Goal: Information Seeking & Learning: Learn about a topic

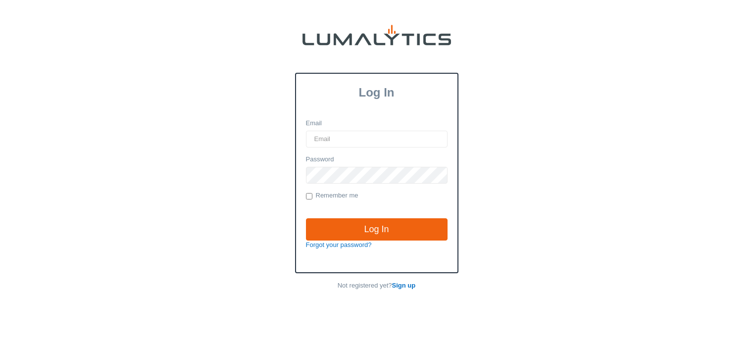
type input "[PERSON_NAME][EMAIL_ADDRESS][DOMAIN_NAME]"
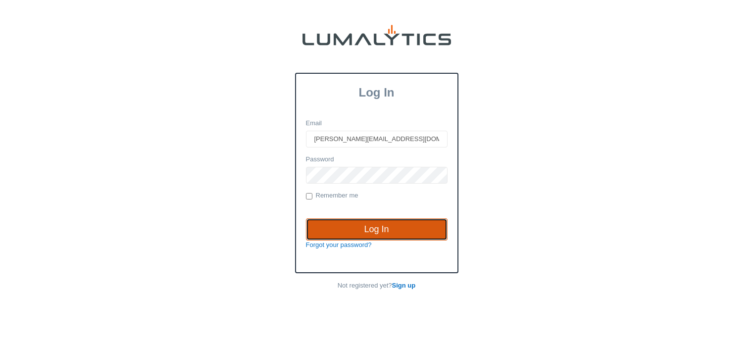
click at [381, 231] on input "Log In" at bounding box center [377, 229] width 142 height 23
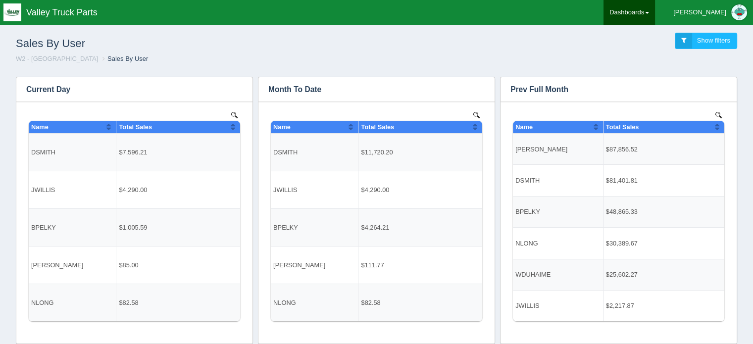
click at [655, 19] on link "Dashboards" at bounding box center [630, 12] width 52 height 25
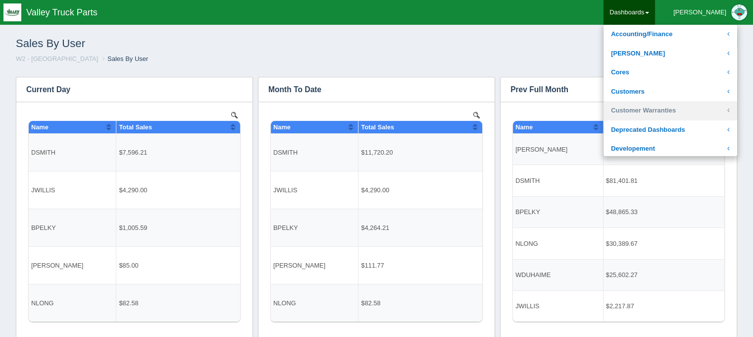
click at [662, 108] on link "Customer Warranties" at bounding box center [671, 110] width 134 height 19
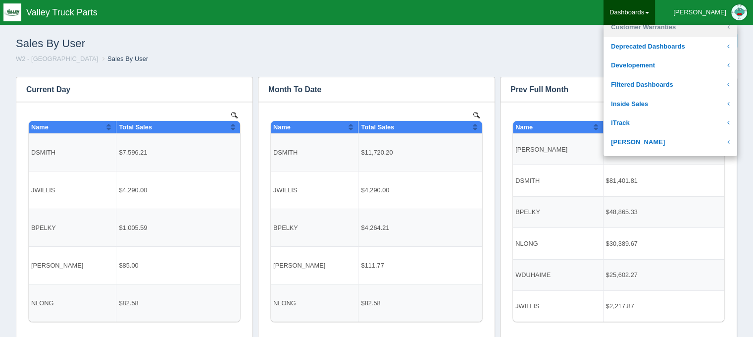
scroll to position [99, 0]
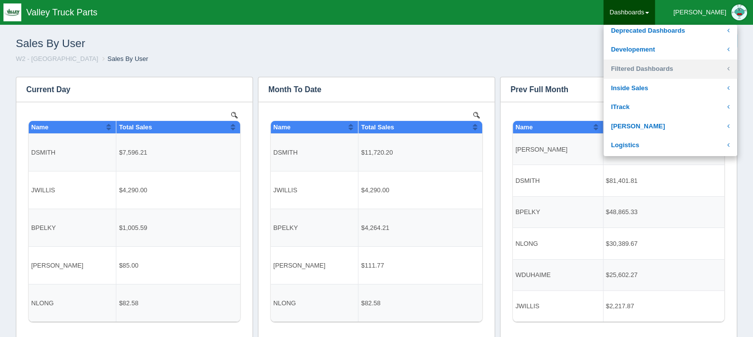
click at [673, 71] on link "Filtered Dashboards" at bounding box center [671, 68] width 134 height 19
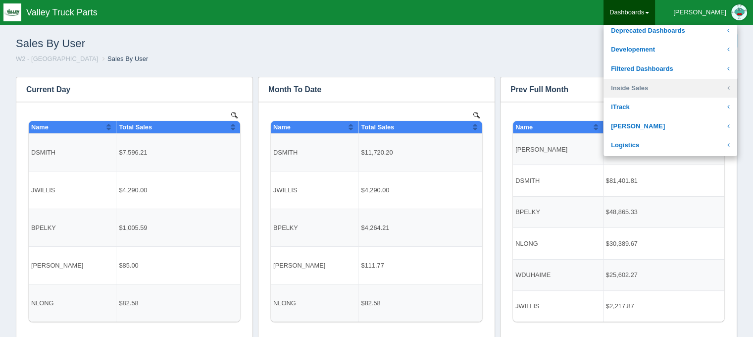
click at [668, 88] on link "Inside Sales" at bounding box center [671, 88] width 134 height 19
click at [673, 88] on link "Inside Sales" at bounding box center [671, 88] width 134 height 19
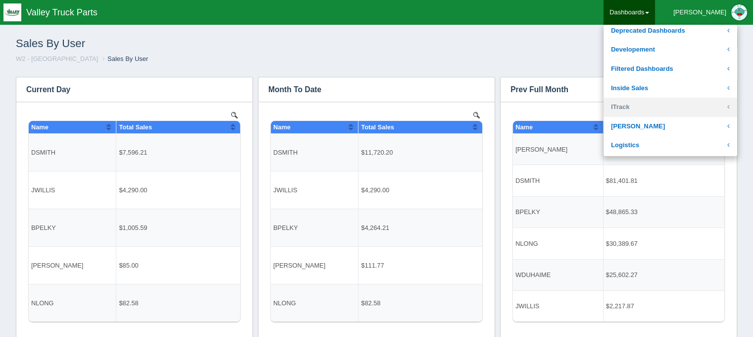
click at [661, 106] on link "ITrack" at bounding box center [671, 107] width 134 height 19
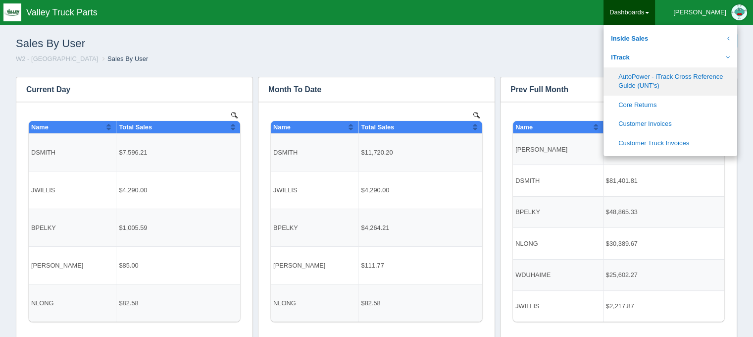
click at [677, 87] on link "AutoPower - iTrack Cross Reference Guide (UNT's)" at bounding box center [671, 81] width 134 height 28
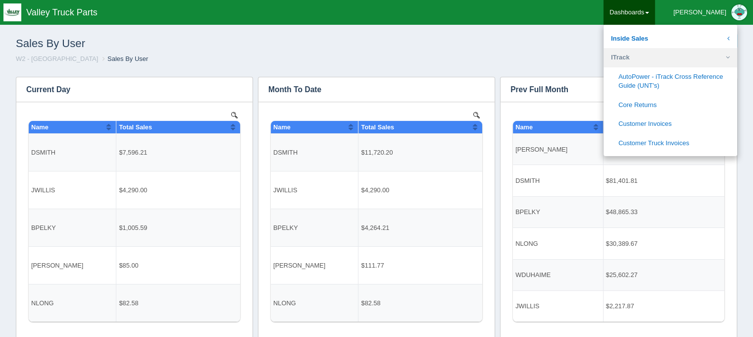
click at [653, 62] on link "ITrack" at bounding box center [671, 57] width 134 height 19
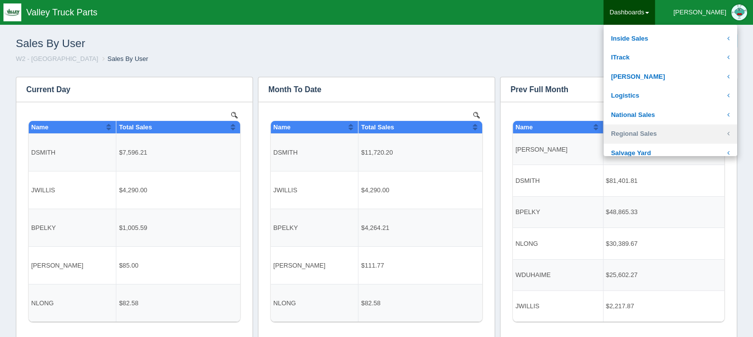
click at [671, 124] on link "Regional Sales" at bounding box center [671, 133] width 134 height 19
click at [669, 144] on link "[PERSON_NAME]" at bounding box center [671, 153] width 134 height 19
click at [675, 162] on link "[GEOGRAPHIC_DATA] Sales Region" at bounding box center [671, 176] width 134 height 28
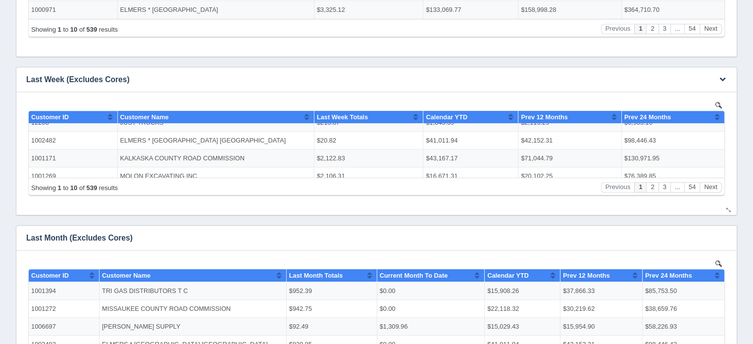
scroll to position [119, 0]
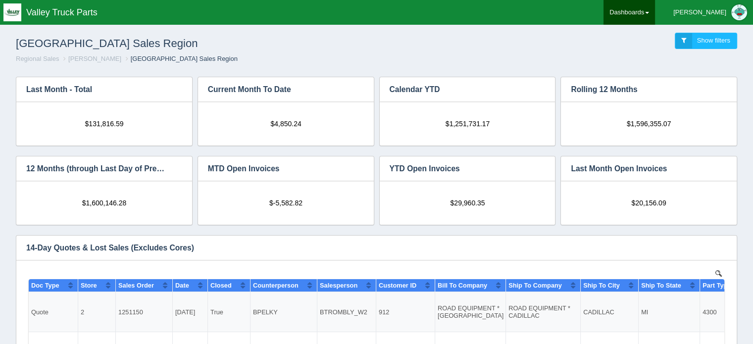
click at [655, 15] on link "Dashboards" at bounding box center [630, 12] width 52 height 25
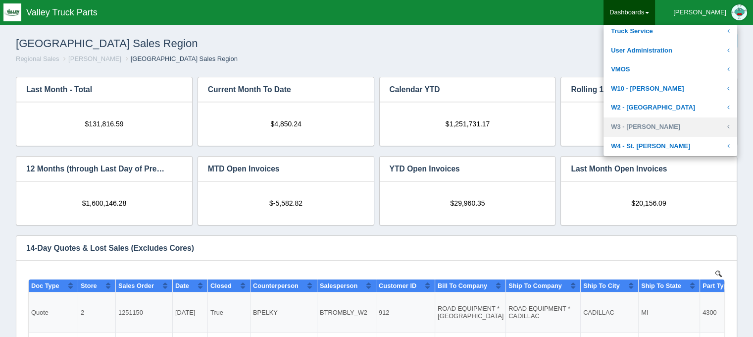
click at [664, 120] on link "W3 - [PERSON_NAME]" at bounding box center [671, 126] width 134 height 19
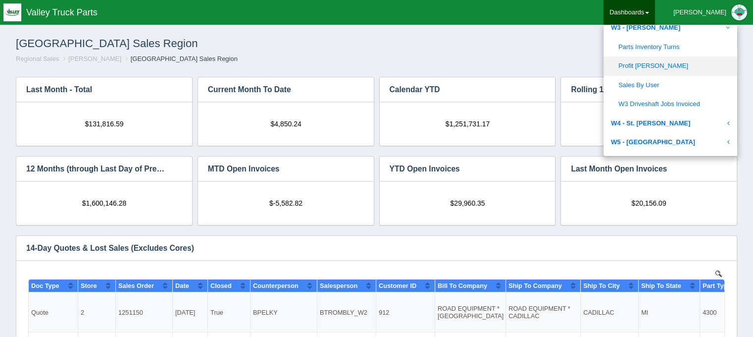
click at [687, 68] on link "Profit [PERSON_NAME]" at bounding box center [671, 65] width 134 height 19
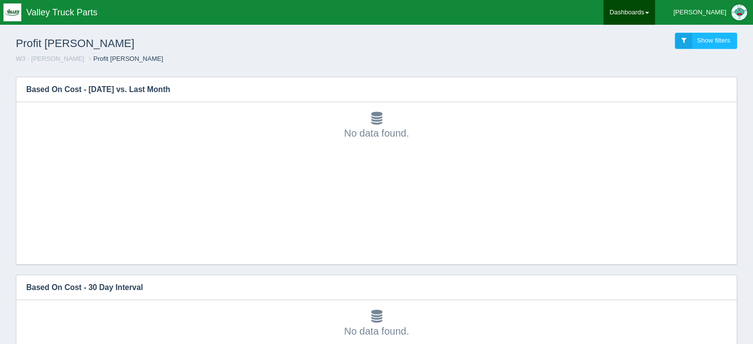
click at [655, 21] on link "Dashboards" at bounding box center [630, 12] width 52 height 25
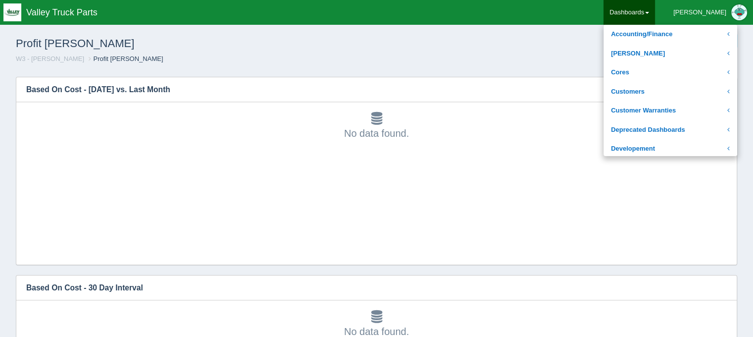
scroll to position [347, 0]
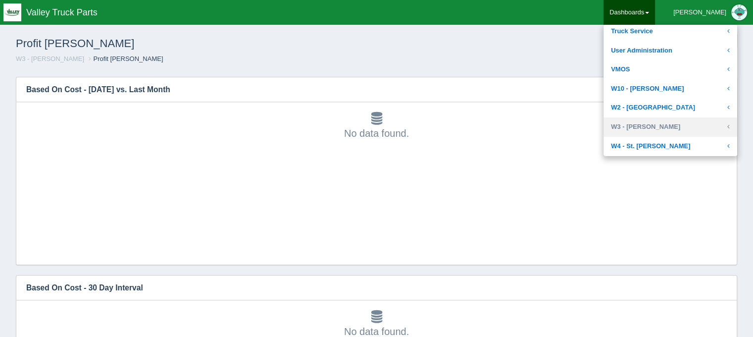
click at [678, 124] on link "W3 - [PERSON_NAME]" at bounding box center [671, 126] width 134 height 19
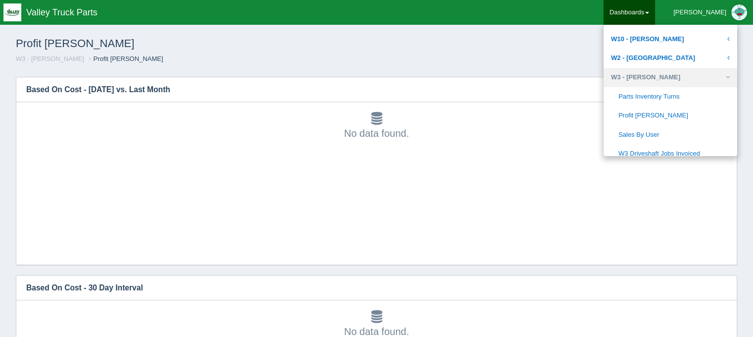
scroll to position [446, 0]
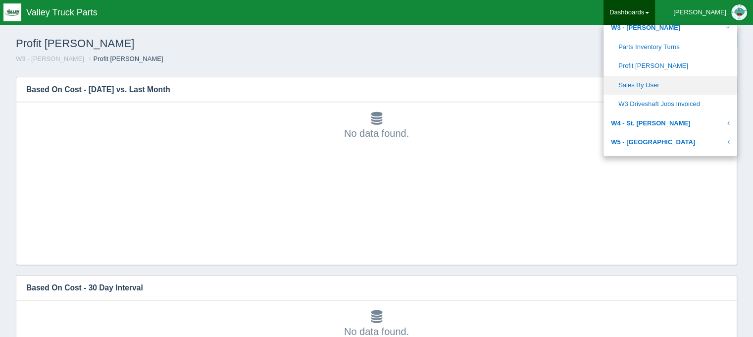
click at [673, 85] on link "Sales By User" at bounding box center [671, 85] width 134 height 19
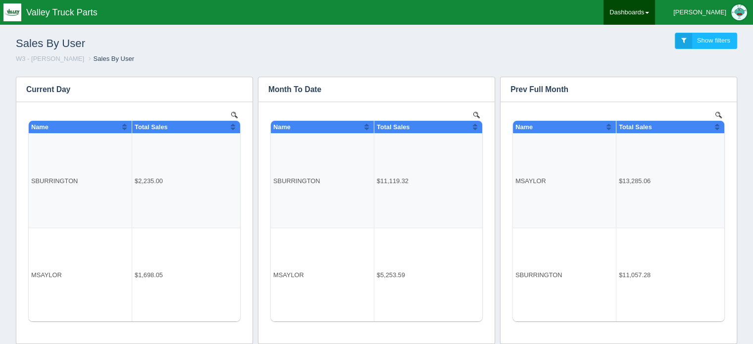
click at [655, 16] on link "Dashboards" at bounding box center [630, 12] width 52 height 25
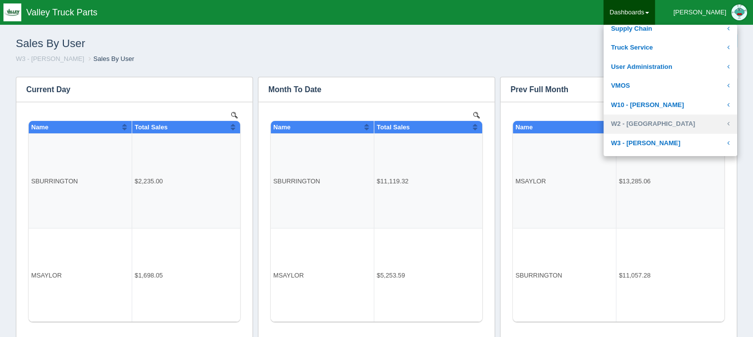
scroll to position [347, 0]
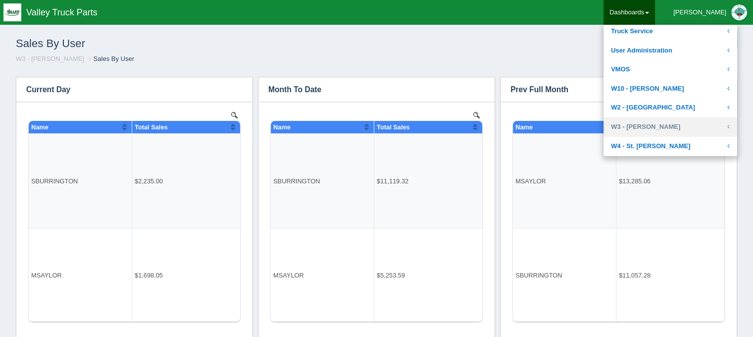
click at [663, 120] on link "W3 - [PERSON_NAME]" at bounding box center [671, 126] width 134 height 19
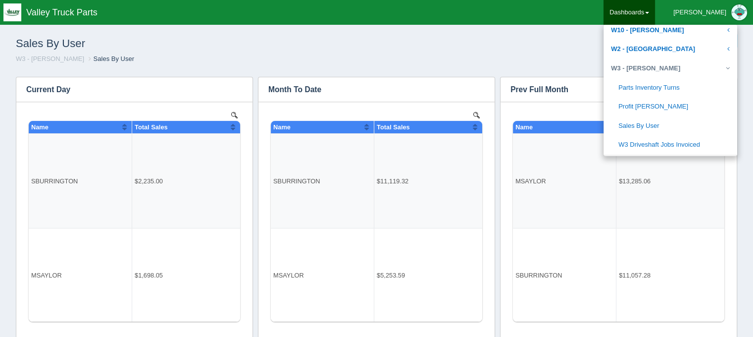
scroll to position [446, 0]
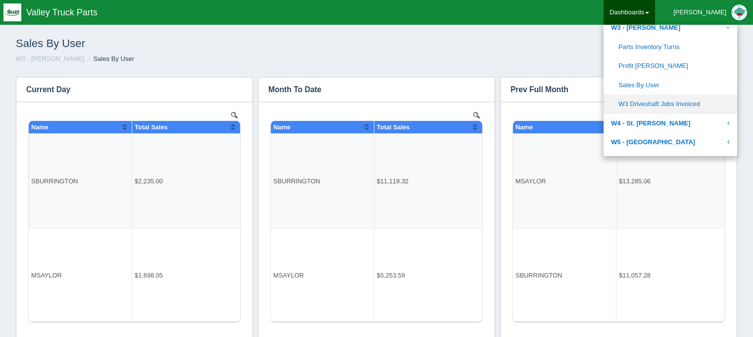
click at [674, 107] on link "W3 Driveshaft Jobs Invoiced" at bounding box center [671, 104] width 134 height 19
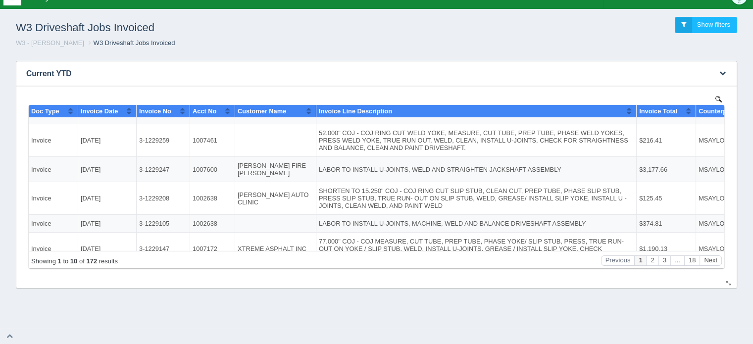
scroll to position [169, 0]
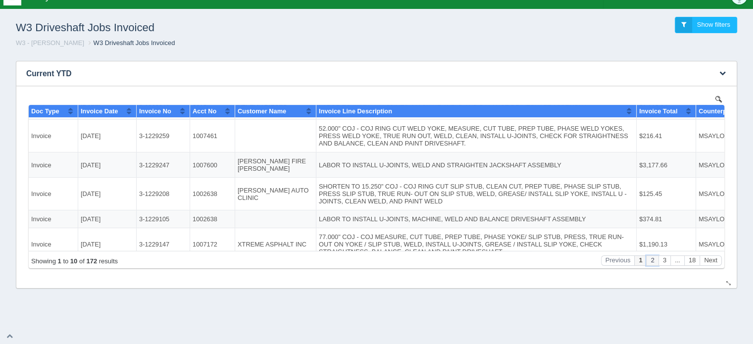
click at [651, 259] on button "2" at bounding box center [652, 260] width 12 height 10
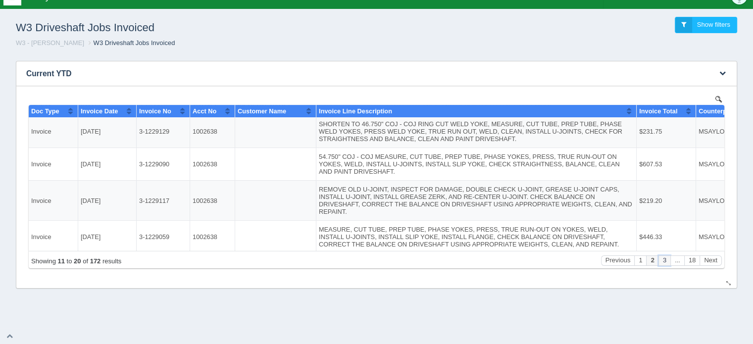
click at [663, 258] on button "3" at bounding box center [665, 260] width 12 height 10
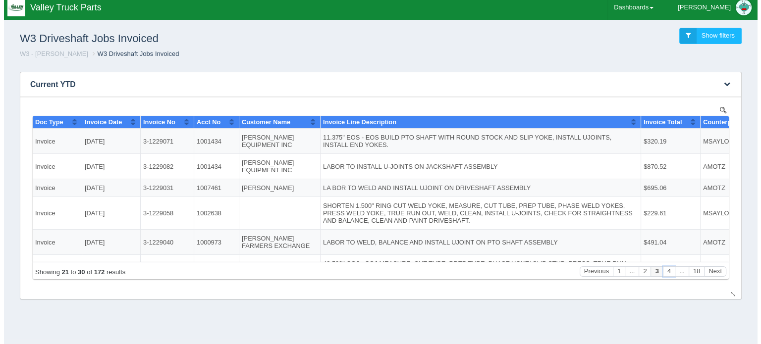
scroll to position [0, 0]
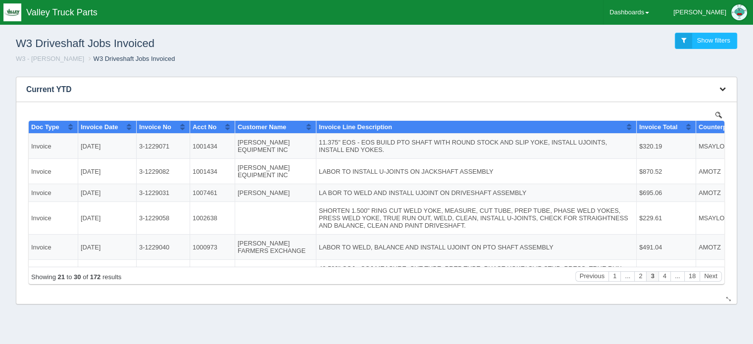
click at [723, 93] on button "button" at bounding box center [722, 89] width 13 height 15
click at [695, 103] on link "Download CSV" at bounding box center [689, 104] width 79 height 14
click at [684, 119] on link "View all results" at bounding box center [689, 118] width 79 height 14
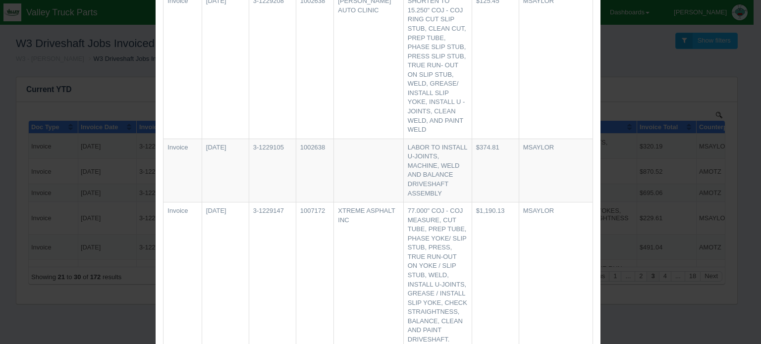
scroll to position [1075, 0]
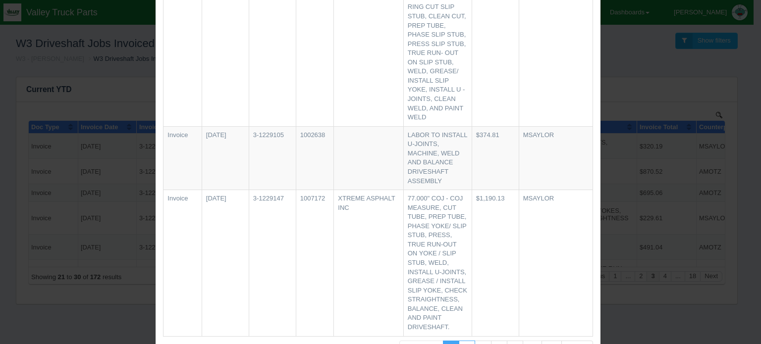
click at [465, 341] on link "2" at bounding box center [467, 349] width 16 height 16
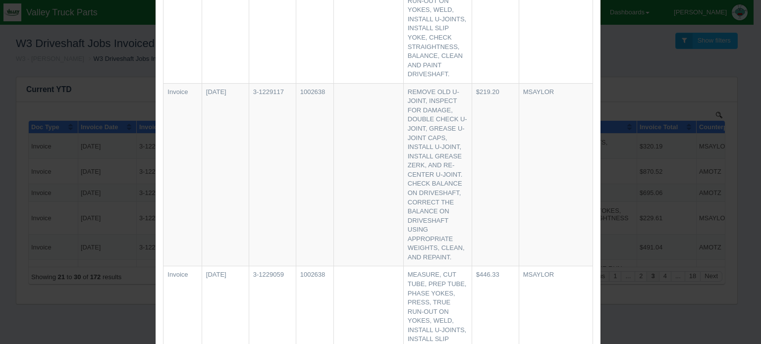
scroll to position [1056, 0]
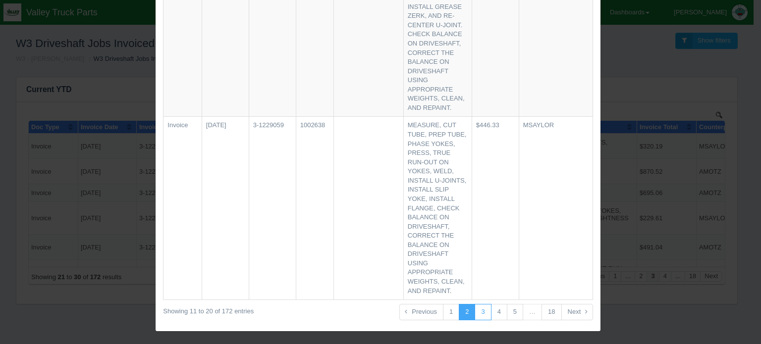
click at [480, 307] on link "3" at bounding box center [483, 312] width 16 height 16
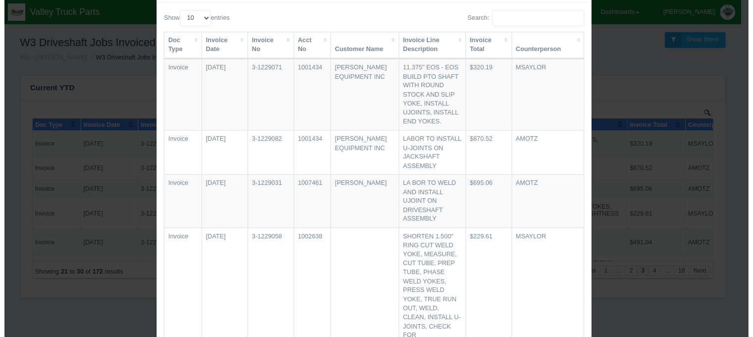
scroll to position [0, 0]
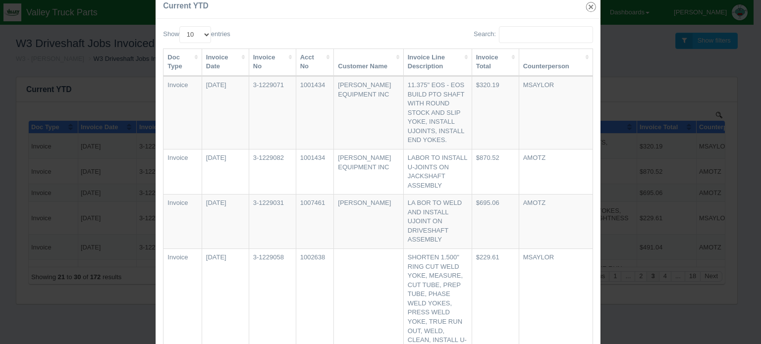
click at [587, 10] on icon "button" at bounding box center [591, 7] width 14 height 14
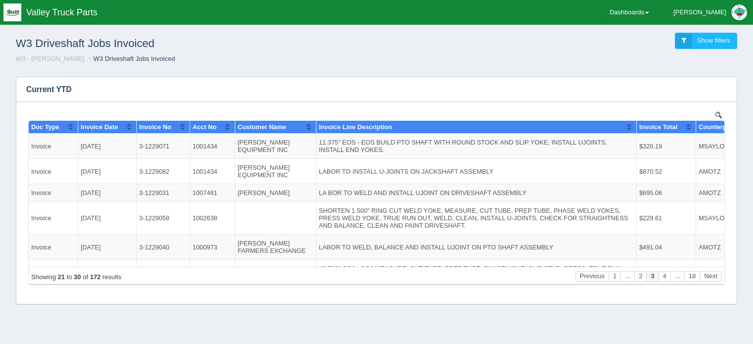
click at [683, 28] on div "W3 Driveshaft Jobs Invoiced Show filters" at bounding box center [377, 41] width 738 height 27
click at [655, 13] on link "Dashboards" at bounding box center [630, 12] width 52 height 25
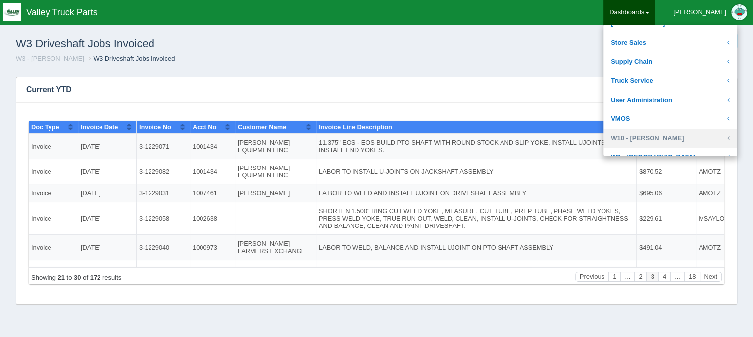
scroll to position [422, 0]
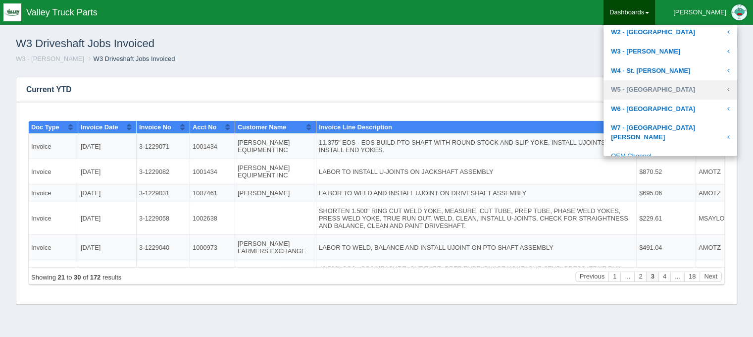
click at [662, 88] on link "W5 - [GEOGRAPHIC_DATA]" at bounding box center [671, 89] width 134 height 19
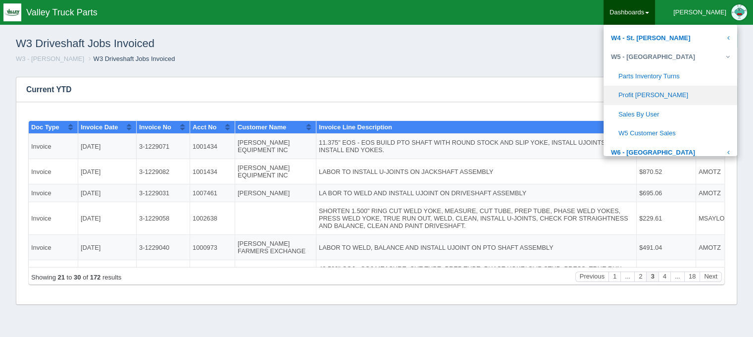
scroll to position [472, 0]
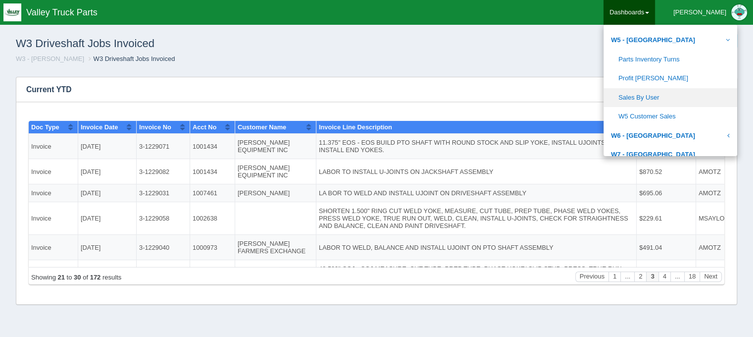
click at [660, 97] on link "Sales By User" at bounding box center [671, 97] width 134 height 19
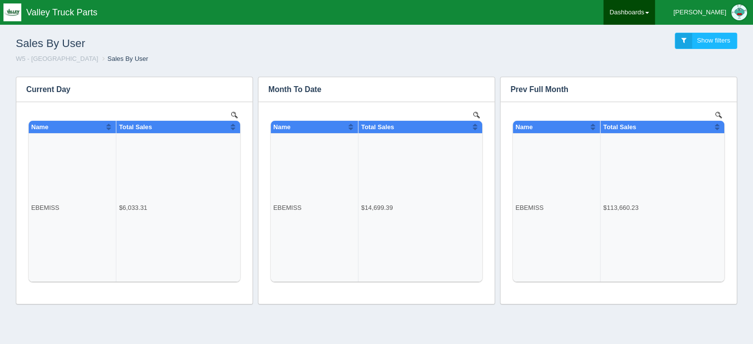
click at [655, 14] on link "Dashboards" at bounding box center [630, 12] width 52 height 25
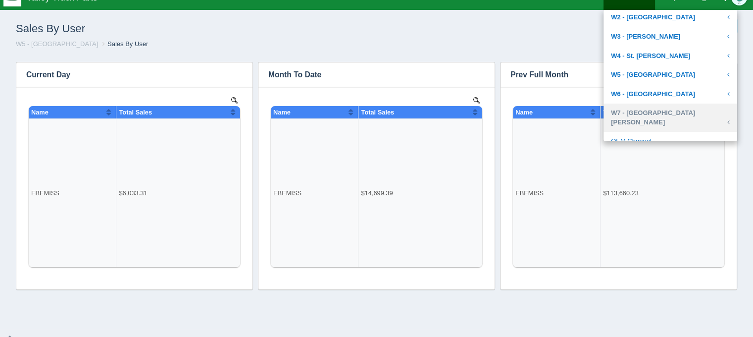
scroll to position [23, 0]
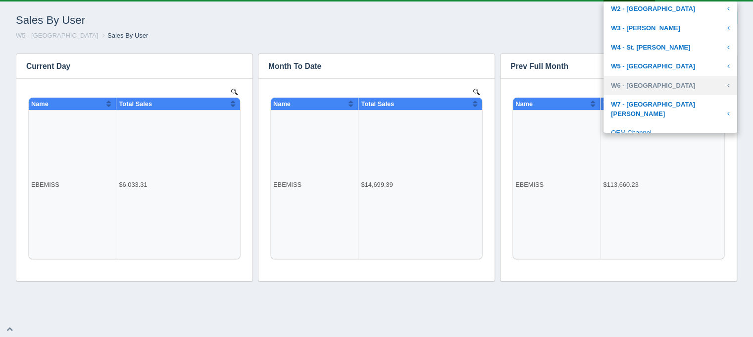
click at [673, 87] on link "W6 - [GEOGRAPHIC_DATA]" at bounding box center [671, 85] width 134 height 19
click at [673, 86] on link "W6 - [GEOGRAPHIC_DATA]" at bounding box center [671, 85] width 134 height 19
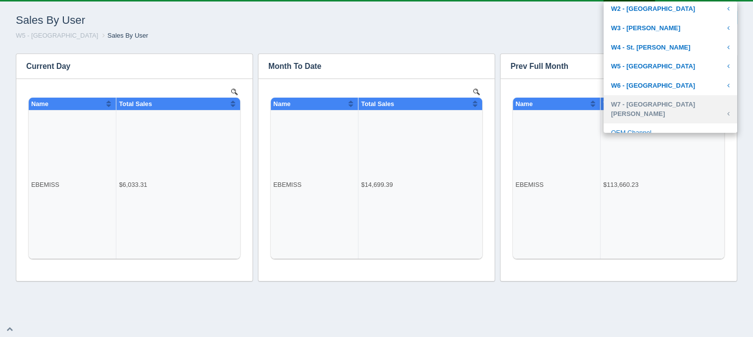
click at [672, 102] on link "W7 - [GEOGRAPHIC_DATA][PERSON_NAME]" at bounding box center [671, 109] width 134 height 28
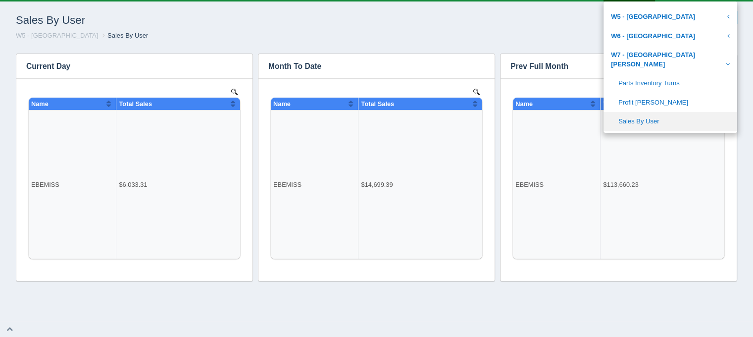
click at [670, 112] on link "Sales By User" at bounding box center [671, 121] width 134 height 19
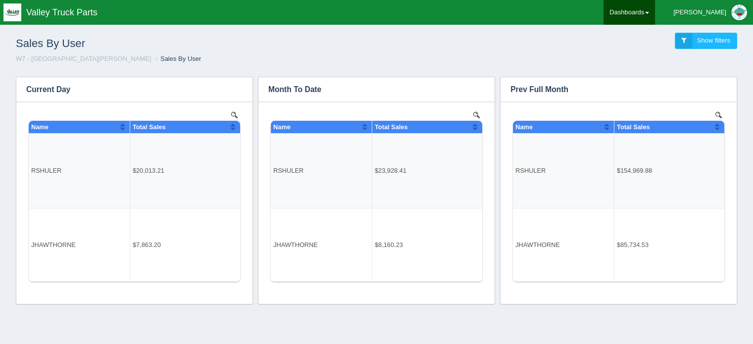
click at [655, 21] on link "Dashboards" at bounding box center [630, 12] width 52 height 25
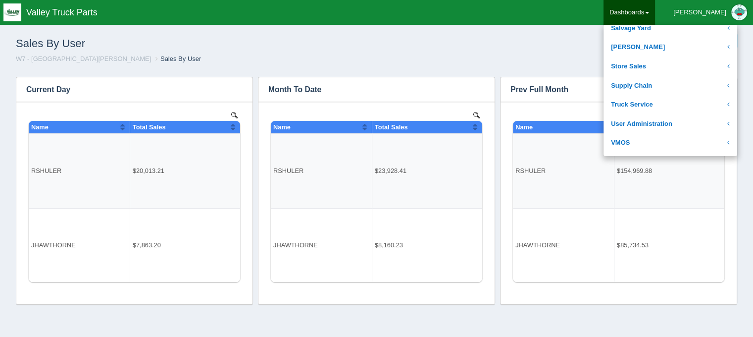
scroll to position [323, 0]
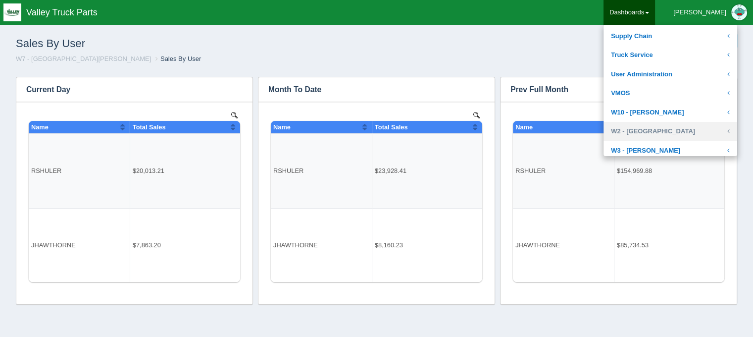
click at [667, 128] on link "W2 - [GEOGRAPHIC_DATA]" at bounding box center [671, 131] width 134 height 19
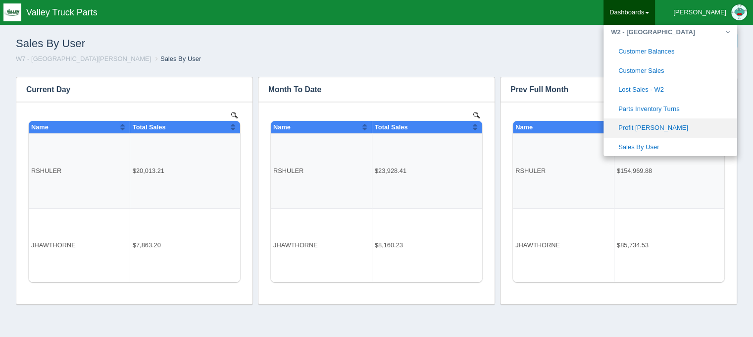
scroll to position [472, 0]
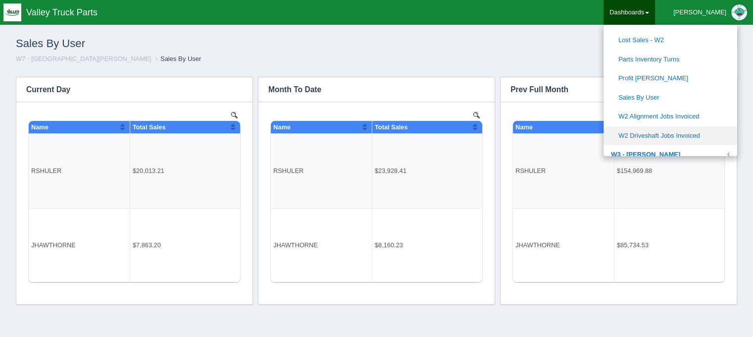
click at [670, 129] on link "W2 Driveshaft Jobs Invoiced" at bounding box center [671, 135] width 134 height 19
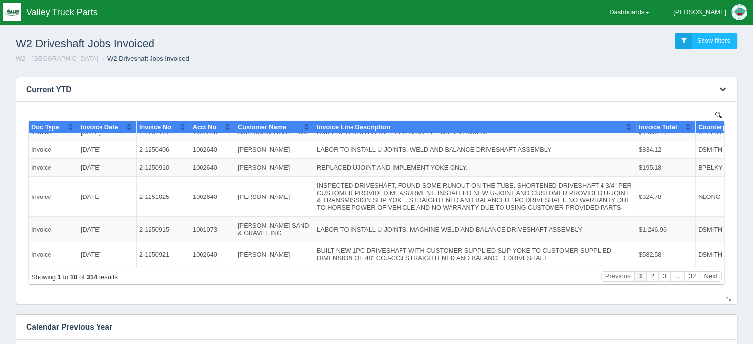
scroll to position [50, 0]
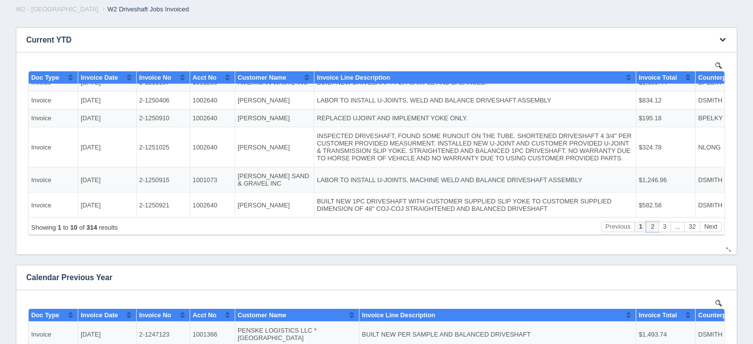
click at [654, 223] on button "2" at bounding box center [652, 226] width 12 height 10
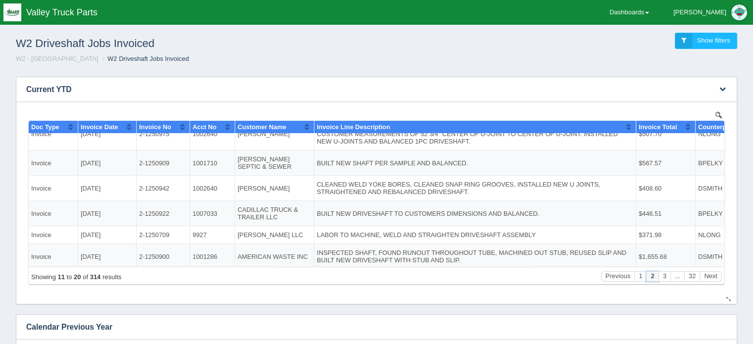
scroll to position [133, 0]
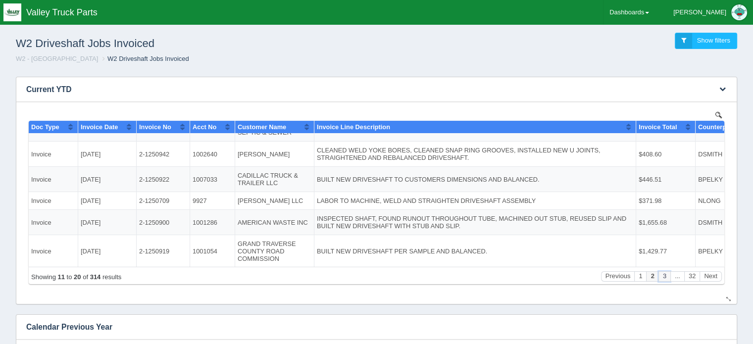
click at [666, 275] on button "3" at bounding box center [665, 276] width 12 height 10
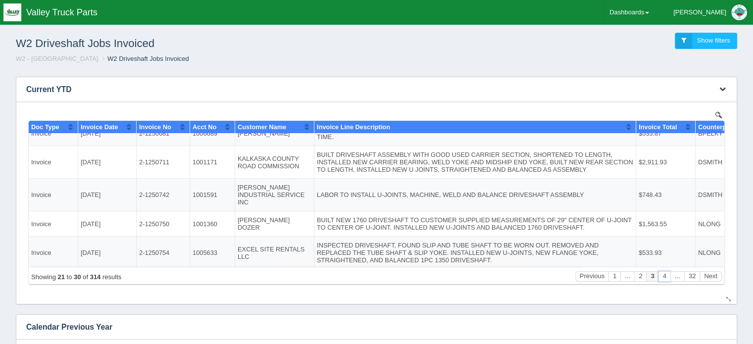
scroll to position [119, 0]
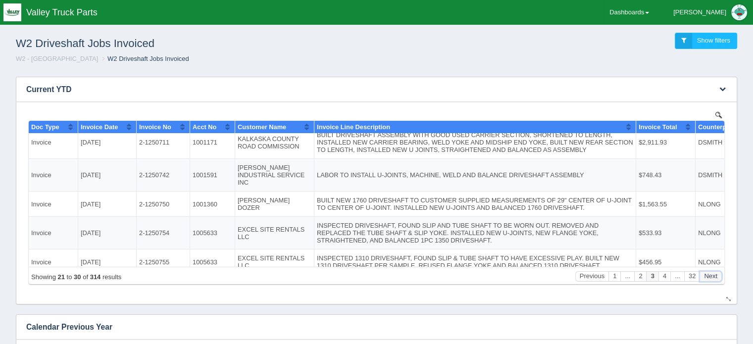
drag, startPoint x: 711, startPoint y: 273, endPoint x: 706, endPoint y: 272, distance: 5.1
click at [710, 273] on button "Next" at bounding box center [711, 276] width 22 height 10
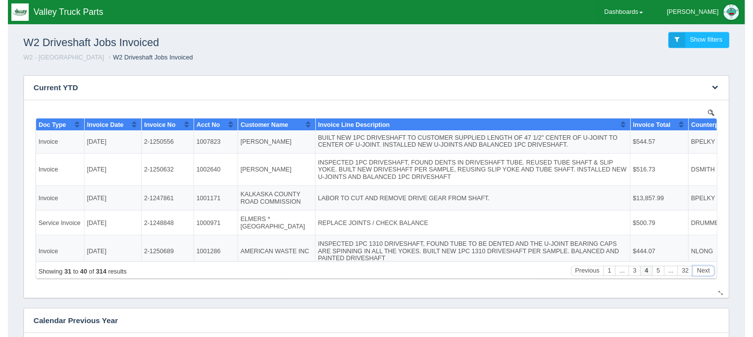
scroll to position [0, 0]
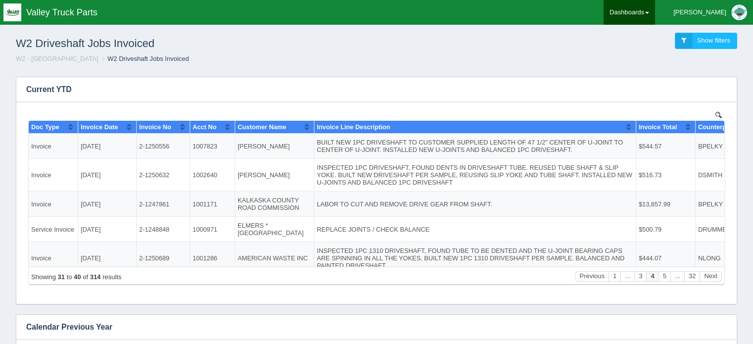
click at [655, 13] on link "Dashboards" at bounding box center [630, 12] width 52 height 25
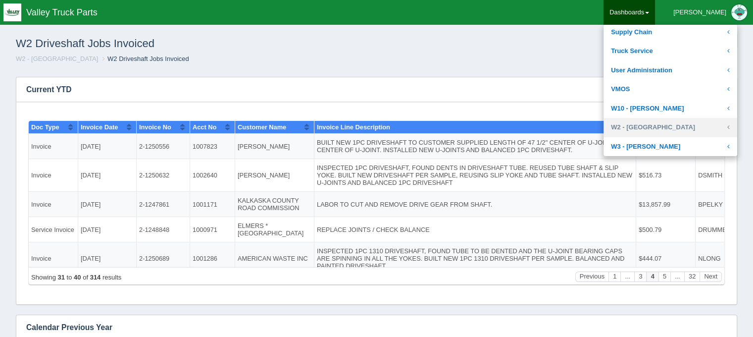
scroll to position [347, 0]
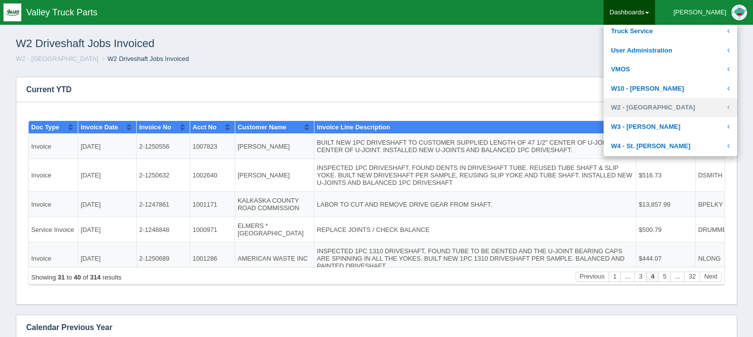
click at [670, 108] on link "W2 - [GEOGRAPHIC_DATA]" at bounding box center [671, 107] width 134 height 19
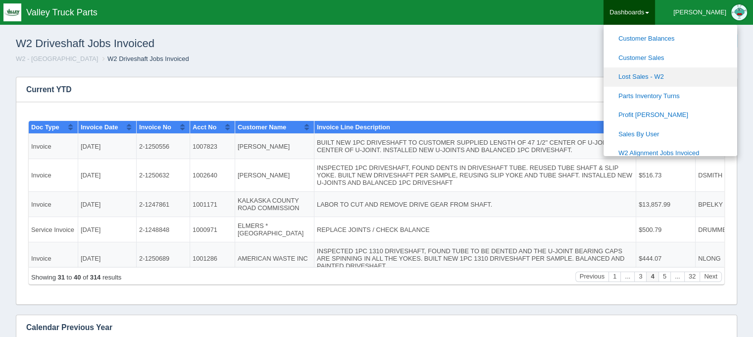
scroll to position [446, 0]
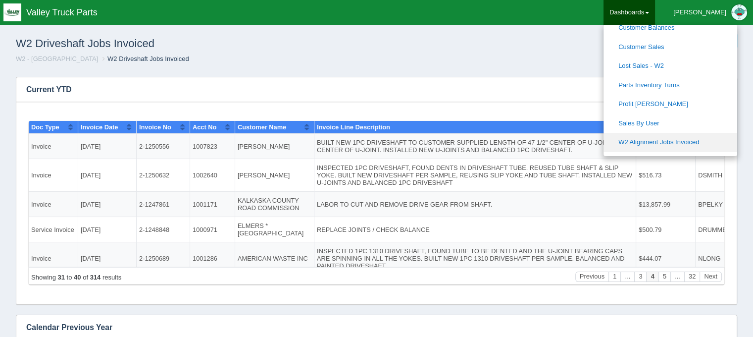
click at [669, 139] on link "W2 Alignment Jobs Invoiced" at bounding box center [671, 142] width 134 height 19
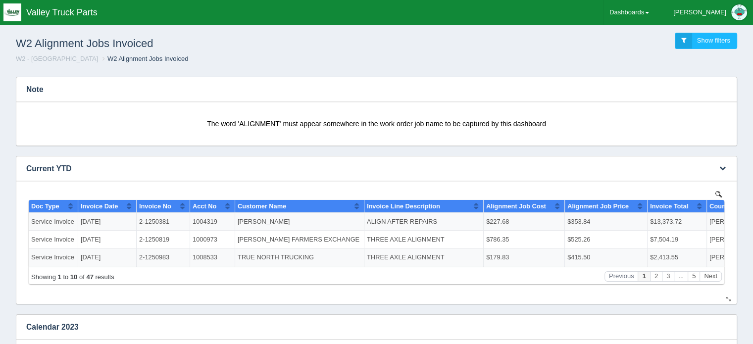
drag, startPoint x: 720, startPoint y: 212, endPoint x: 716, endPoint y: 377, distance: 165.5
click at [727, 7] on link "[PERSON_NAME]" at bounding box center [708, 12] width 91 height 25
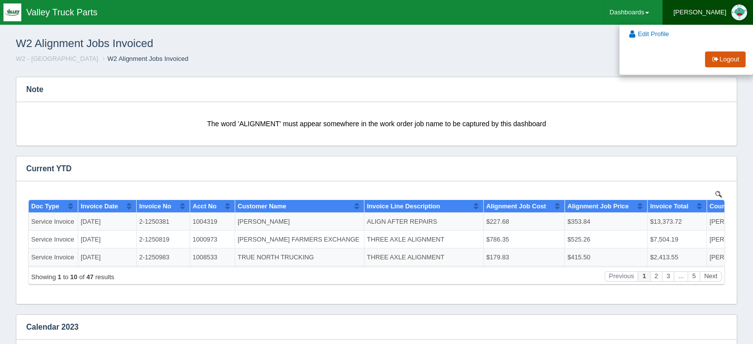
click at [721, 60] on link "Logout" at bounding box center [725, 60] width 41 height 16
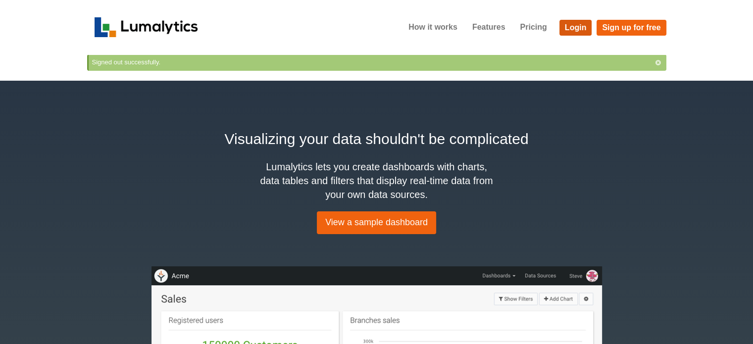
click at [572, 28] on link "Login" at bounding box center [576, 28] width 33 height 16
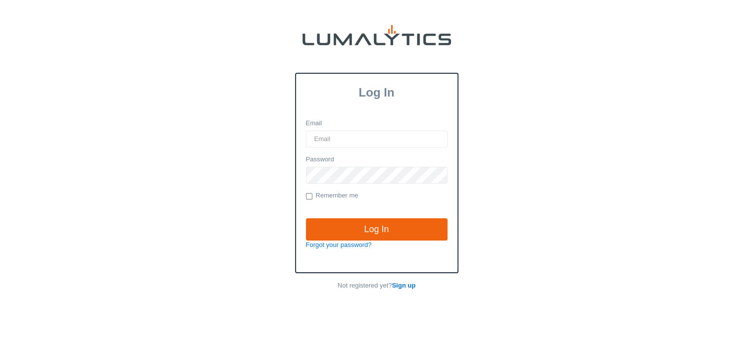
type input "[PERSON_NAME][EMAIL_ADDRESS][DOMAIN_NAME]"
click at [413, 212] on div "Log In Forgot your password?" at bounding box center [377, 235] width 150 height 52
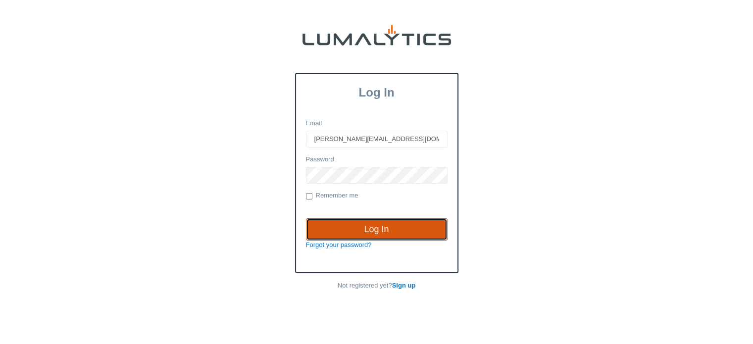
click at [408, 228] on input "Log In" at bounding box center [377, 229] width 142 height 23
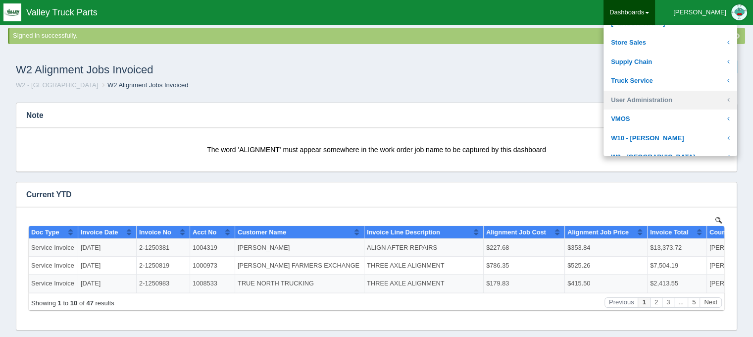
scroll to position [347, 0]
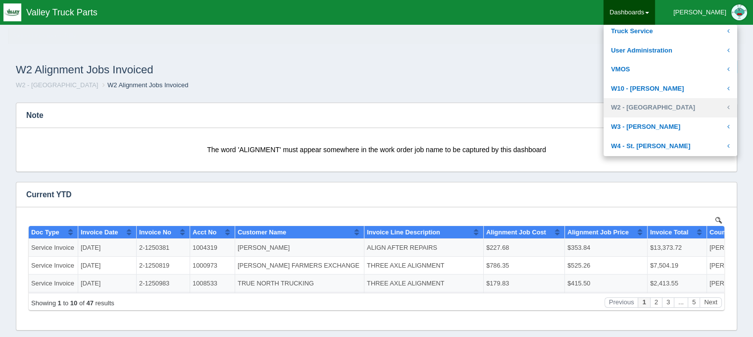
click at [666, 105] on link "W2 - [GEOGRAPHIC_DATA]" at bounding box center [671, 107] width 134 height 19
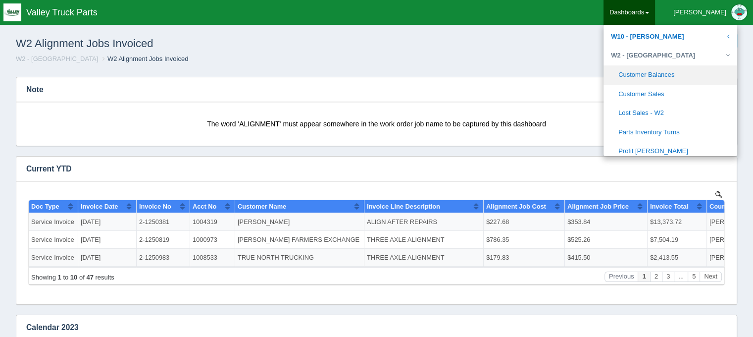
scroll to position [446, 0]
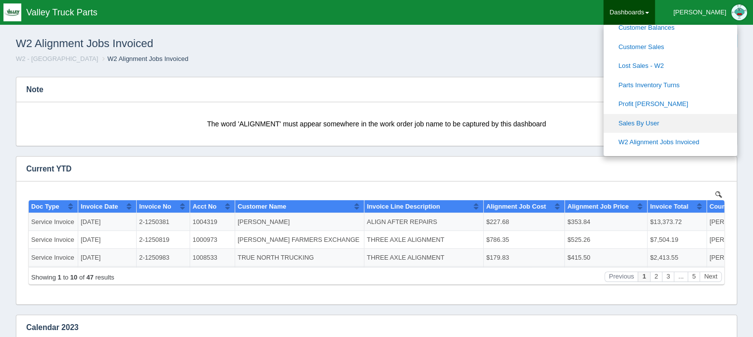
click at [670, 124] on link "Sales By User" at bounding box center [671, 123] width 134 height 19
